Goal: Complete application form

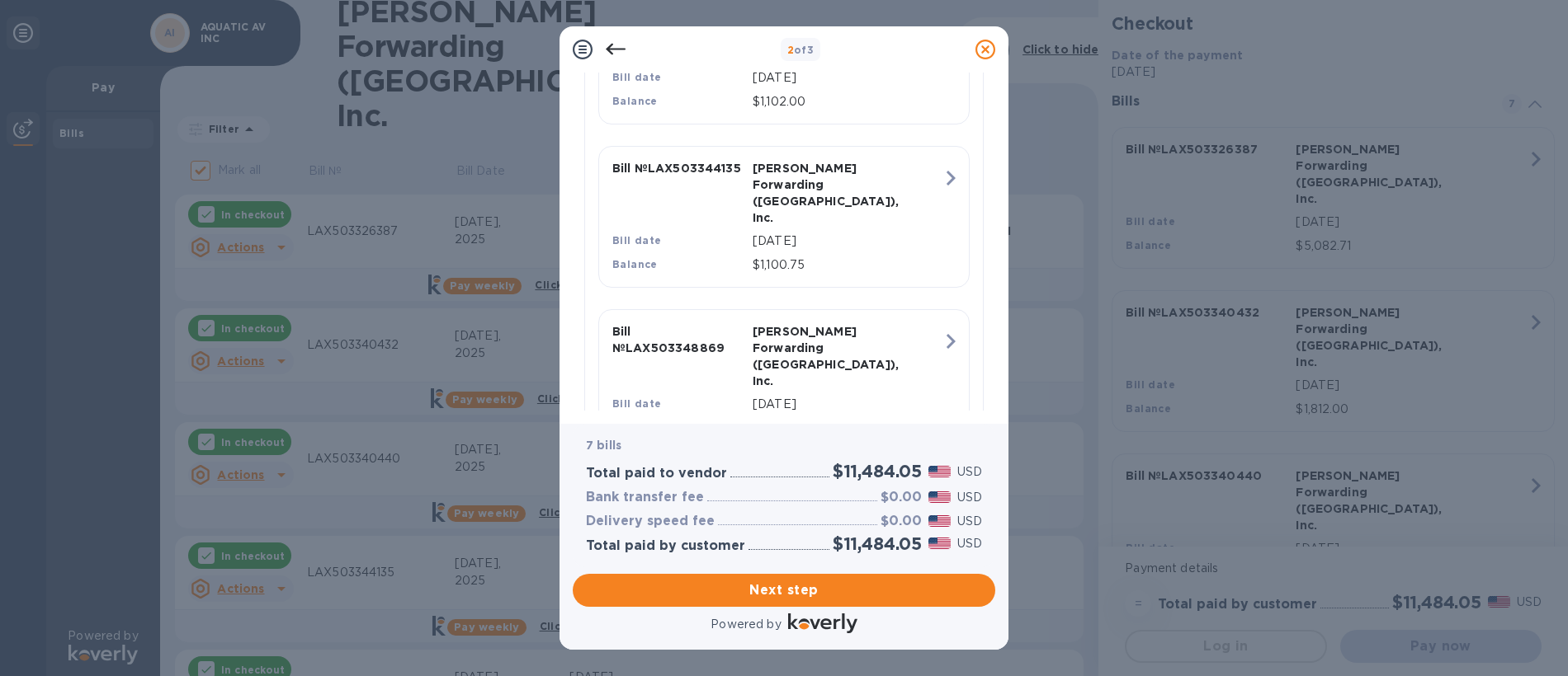
scroll to position [1040, 0]
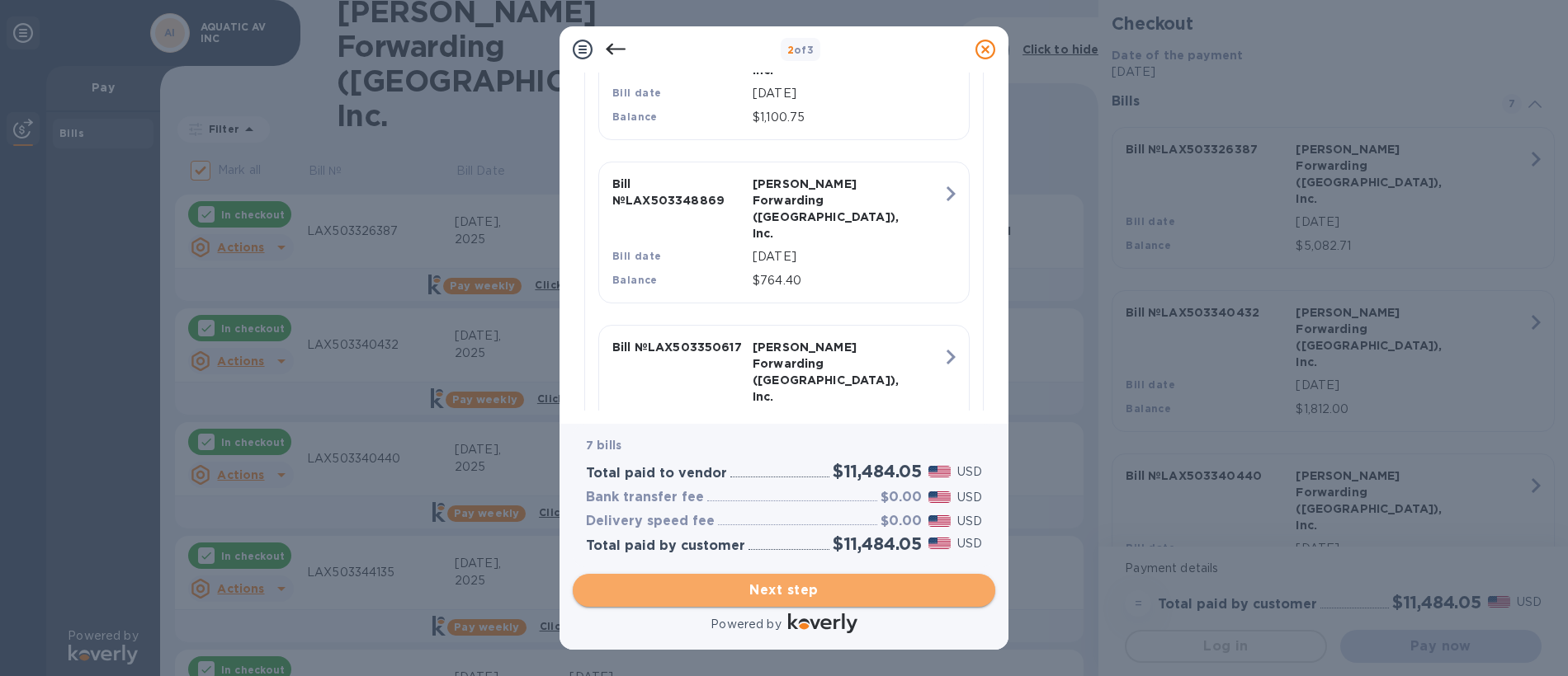
click at [771, 586] on span "Next step" at bounding box center [784, 590] width 396 height 20
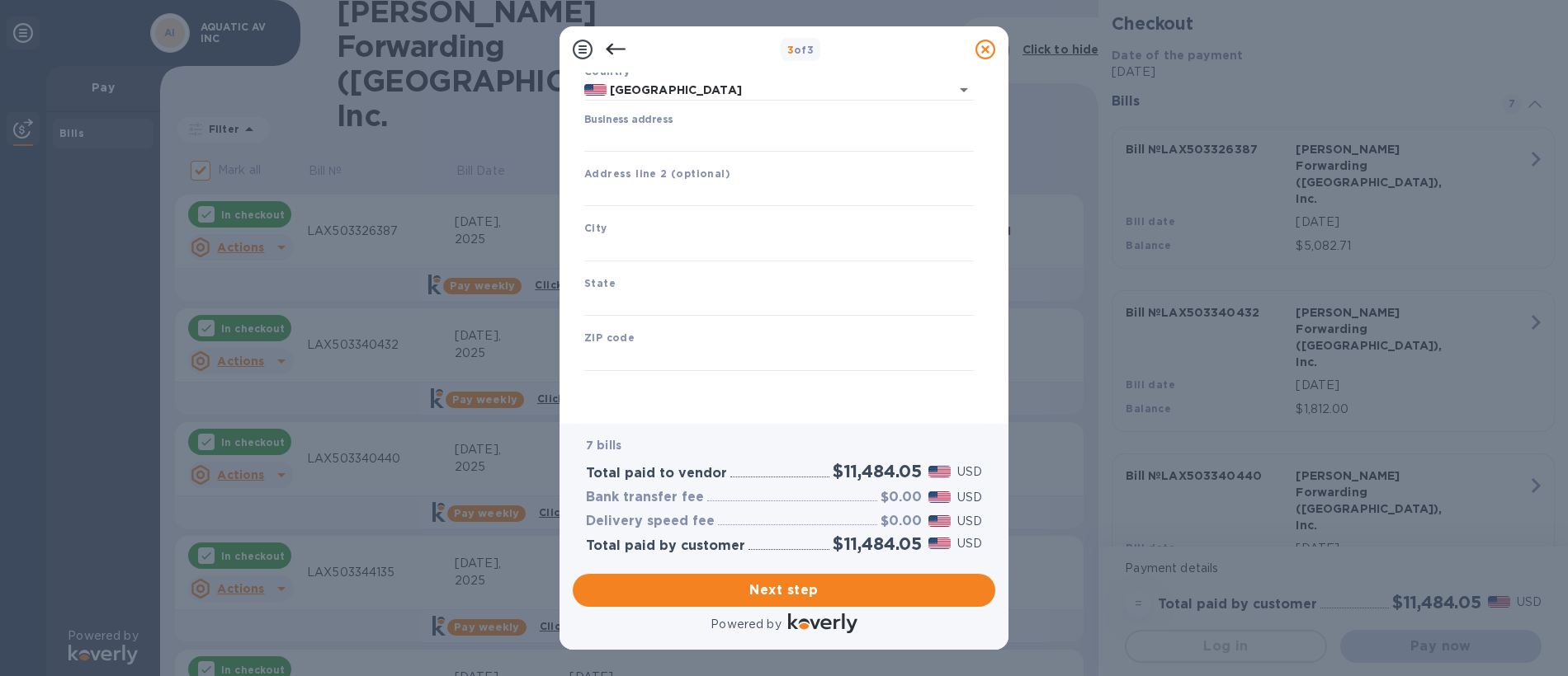
scroll to position [131, 0]
click at [653, 135] on input "Business address" at bounding box center [779, 139] width 389 height 25
type input "[STREET_ADDRESS][PERSON_NAME]"
type input "[GEOGRAPHIC_DATA][PERSON_NAME]"
type input "CA"
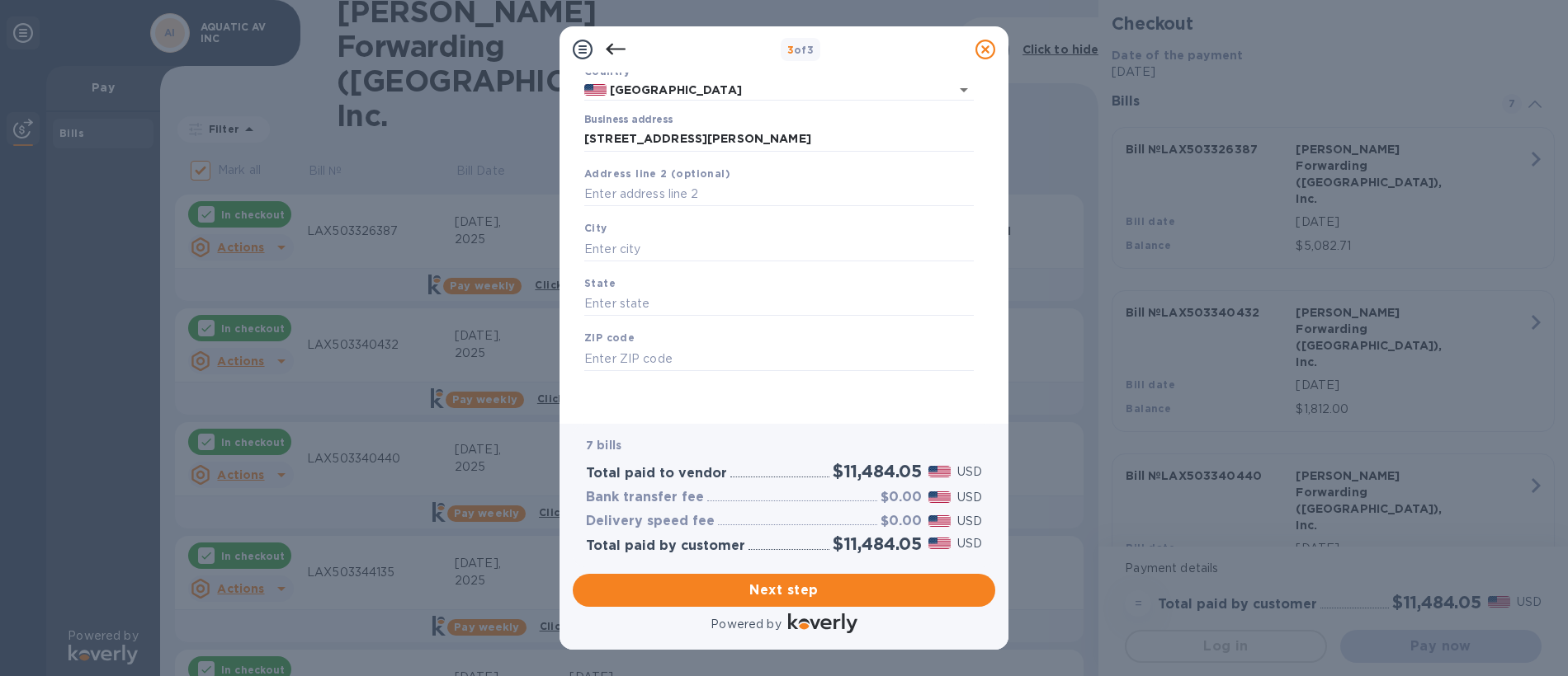
type input "95112"
click at [771, 586] on span "Next step" at bounding box center [784, 590] width 396 height 20
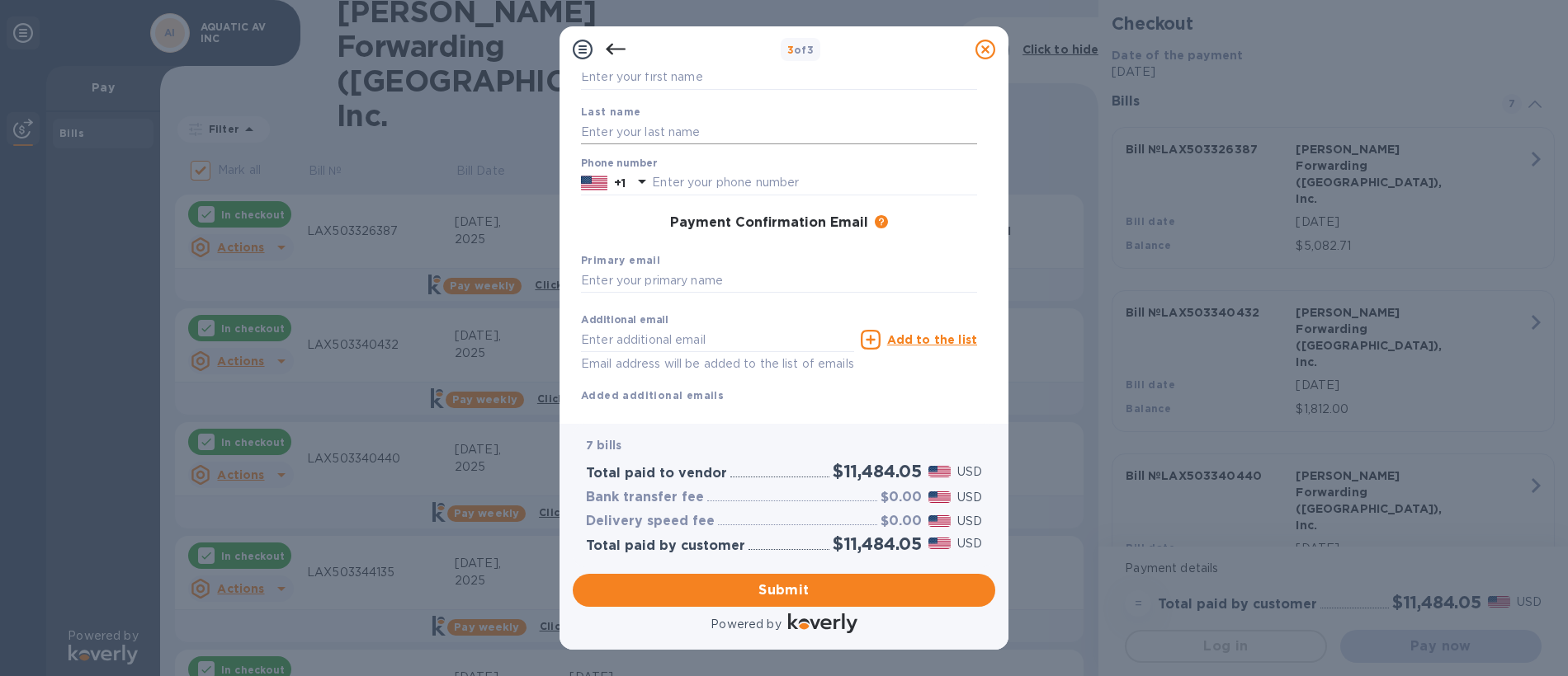
click at [656, 129] on input "text" at bounding box center [779, 131] width 396 height 25
type input "FILS"
click at [702, 172] on input "text" at bounding box center [814, 183] width 325 height 25
type input "4083936280"
click at [665, 272] on input "text" at bounding box center [779, 281] width 396 height 25
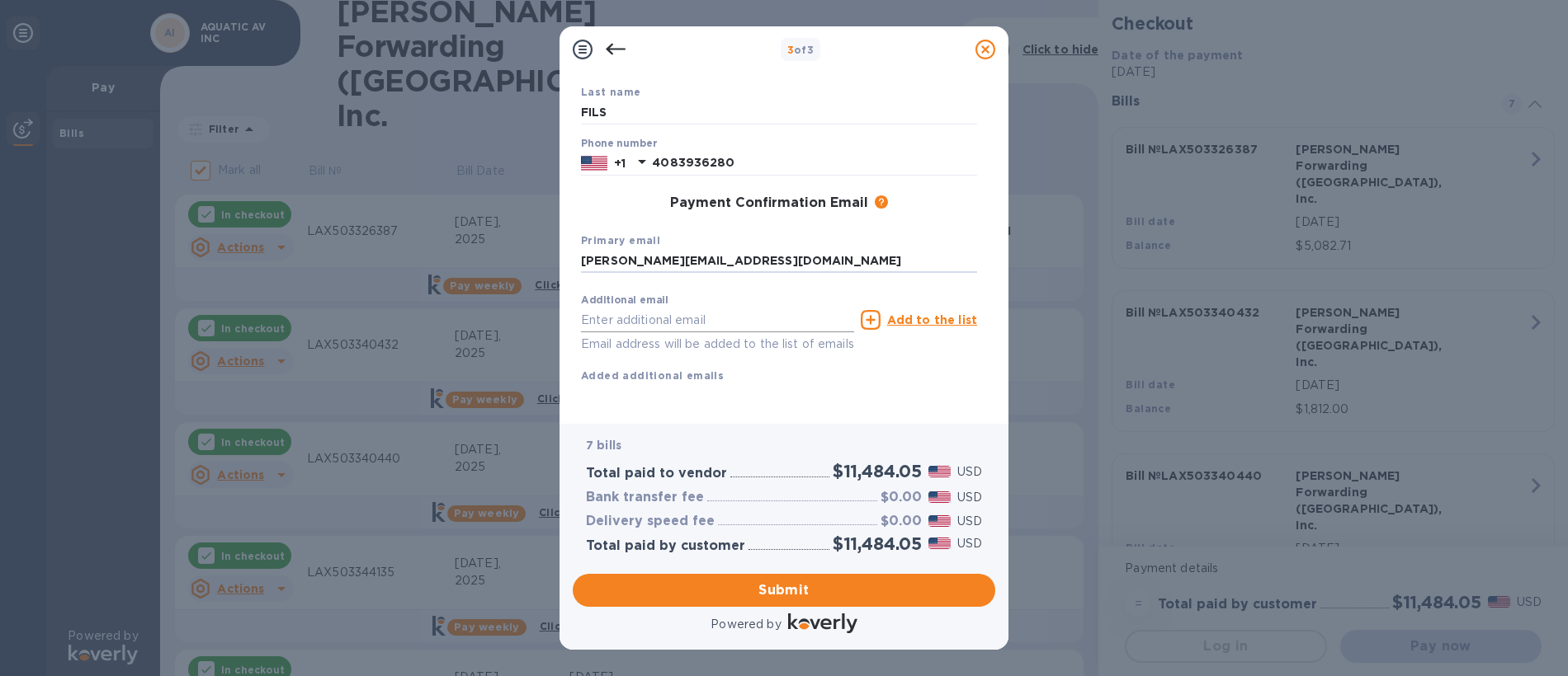
scroll to position [169, 0]
type input "[PERSON_NAME][EMAIL_ADDRESS][DOMAIN_NAME]"
click at [791, 589] on span "Submit" at bounding box center [784, 590] width 396 height 20
click at [791, 590] on span "Submit" at bounding box center [784, 590] width 396 height 20
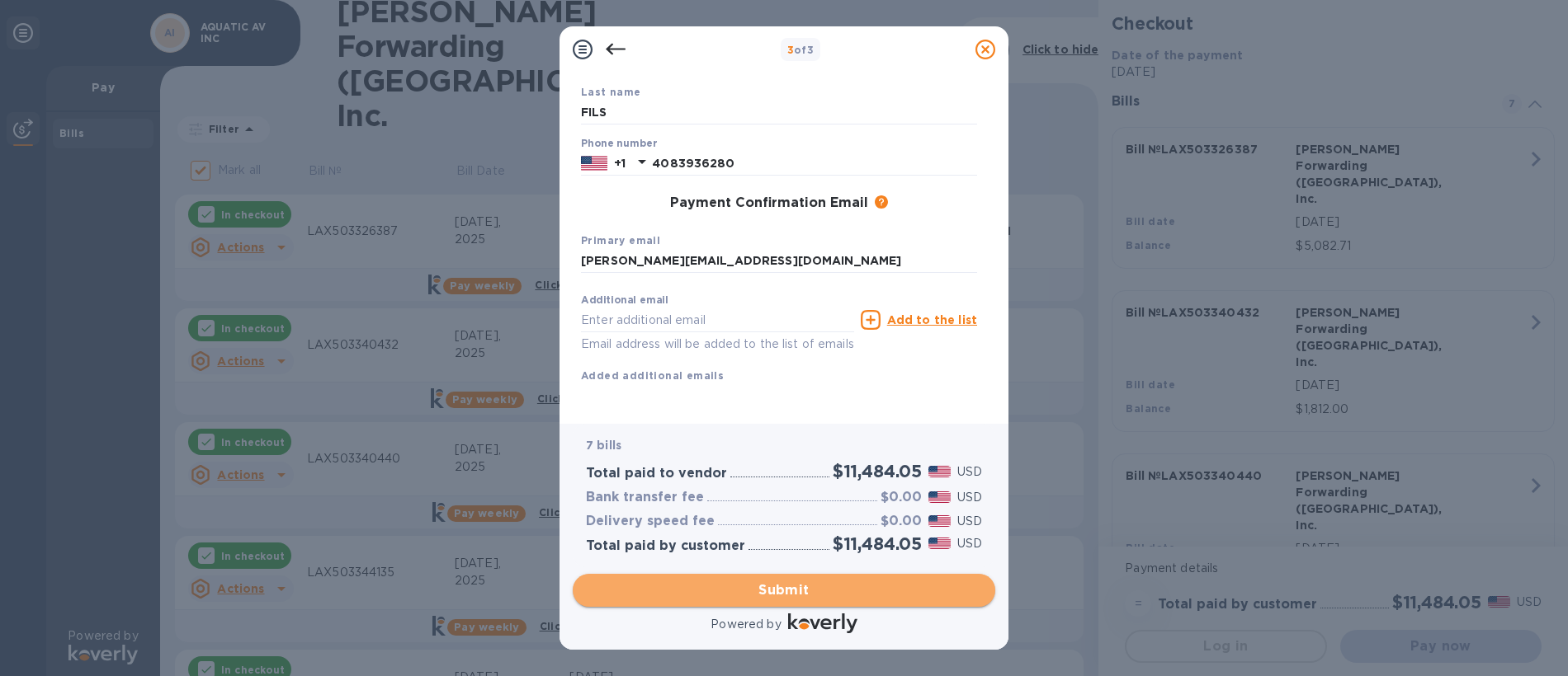
click at [771, 589] on span "Submit" at bounding box center [784, 590] width 396 height 20
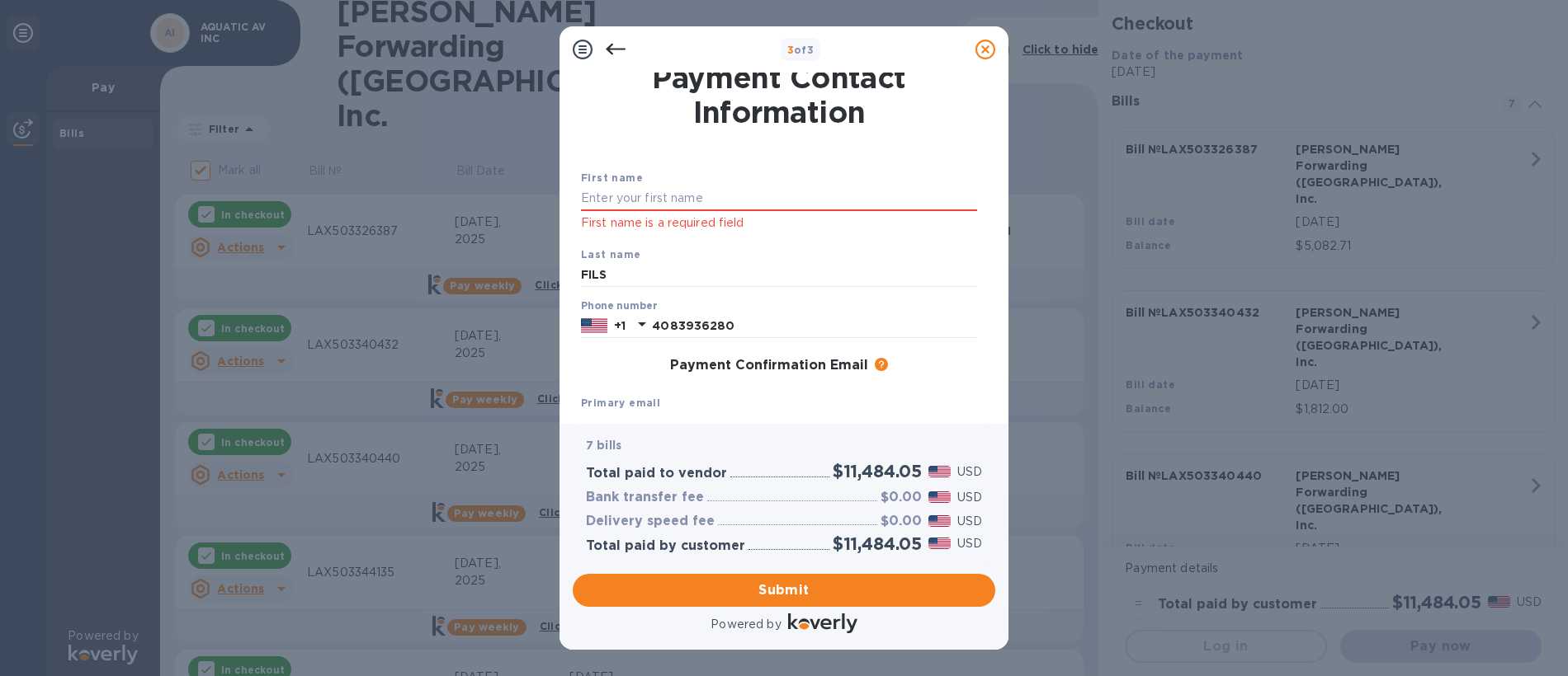
scroll to position [0, 0]
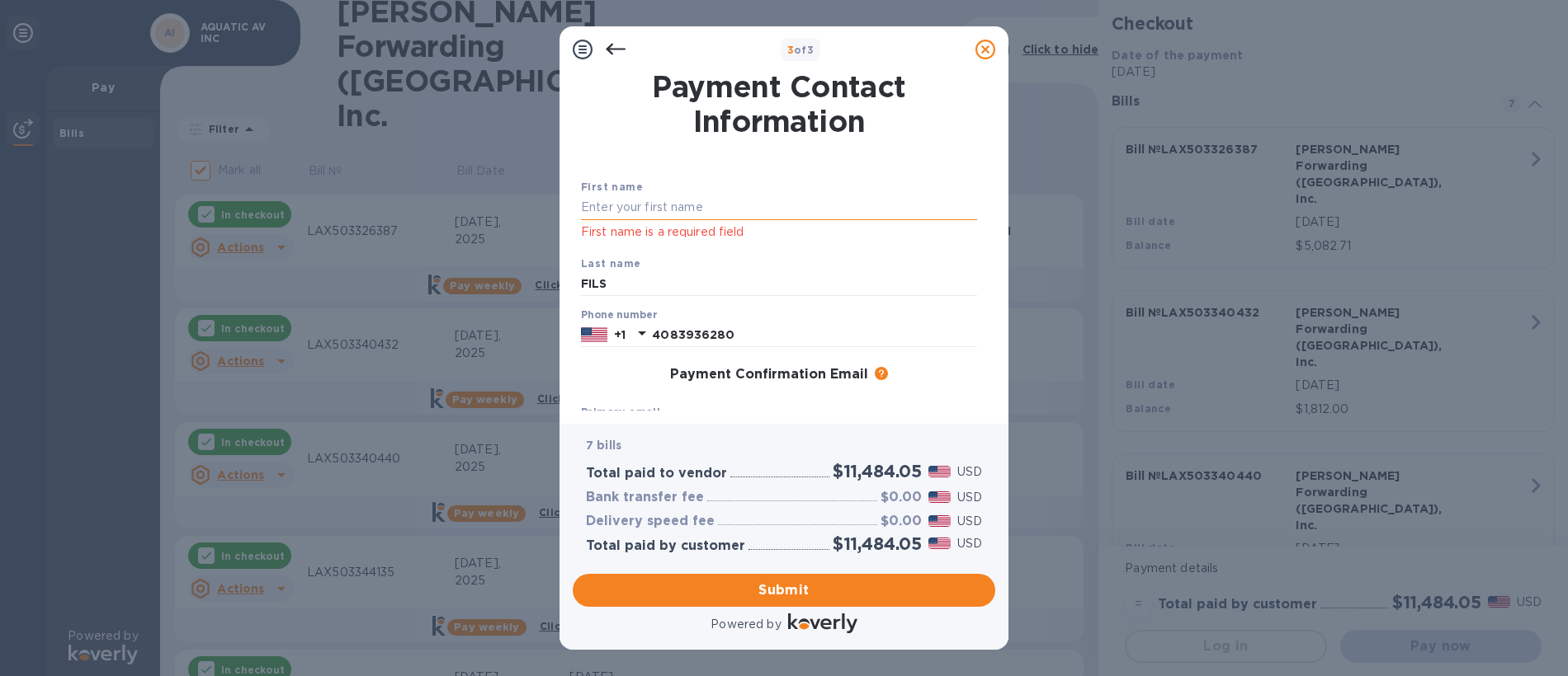
click at [672, 206] on input "text" at bounding box center [779, 207] width 396 height 25
type input "[PERSON_NAME]"
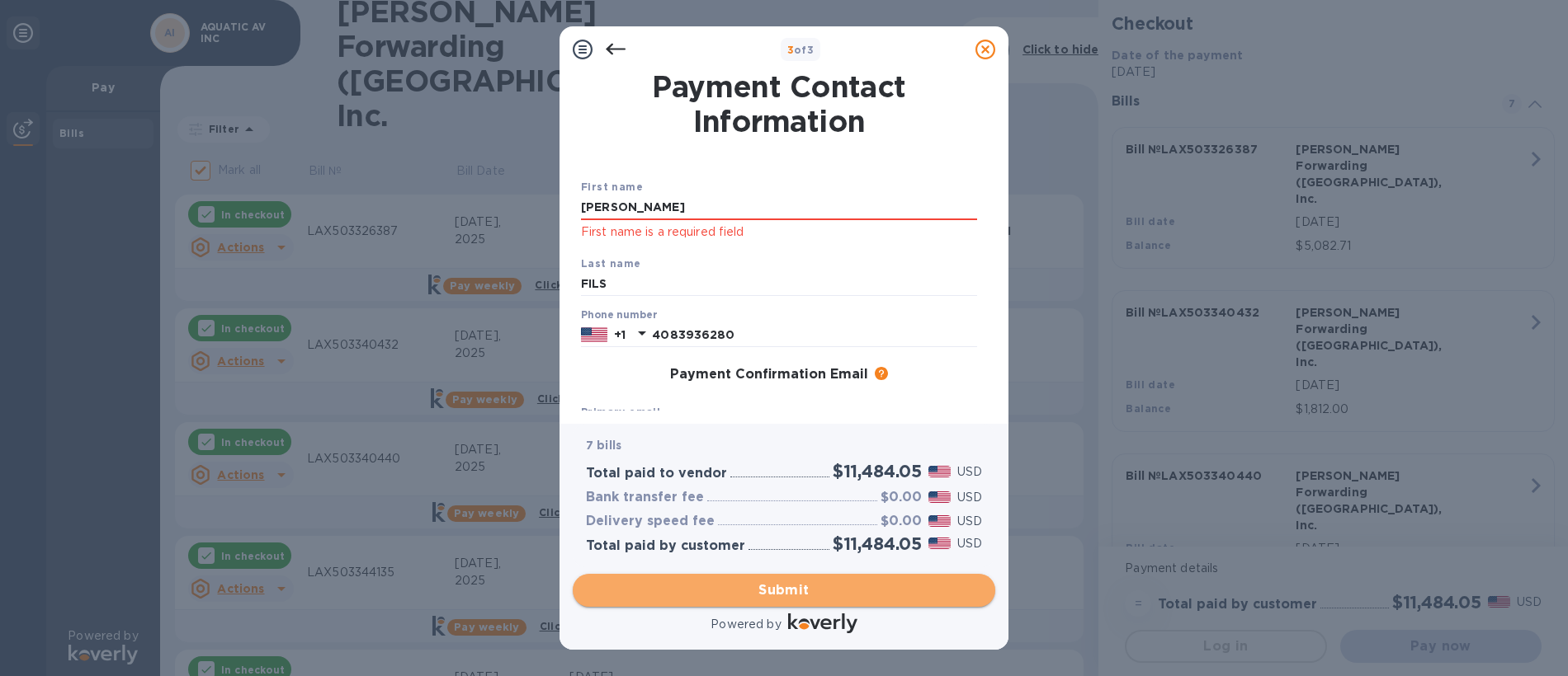
drag, startPoint x: 771, startPoint y: 592, endPoint x: 746, endPoint y: 582, distance: 26.9
click at [768, 588] on span "Submit" at bounding box center [784, 590] width 396 height 20
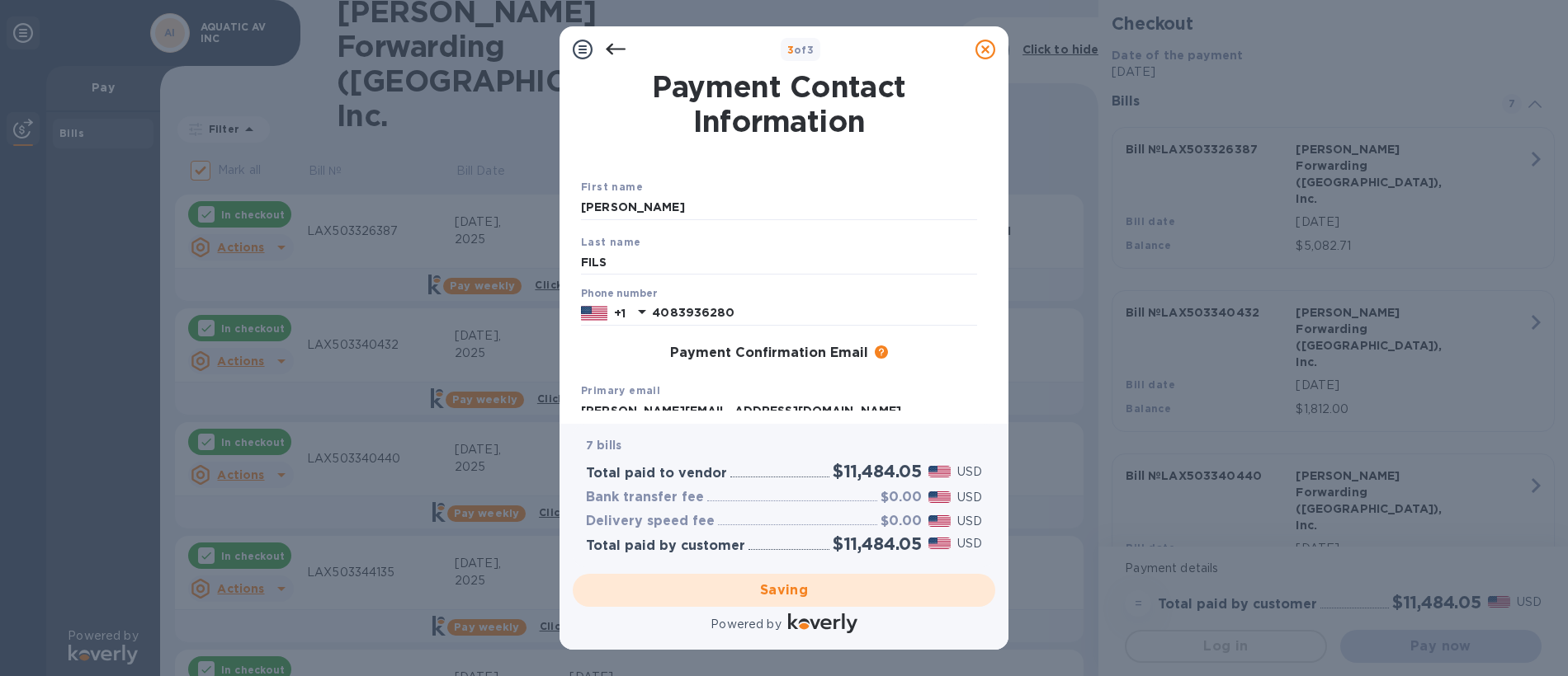
checkbox input "false"
